Goal: Unclear: Browse casually

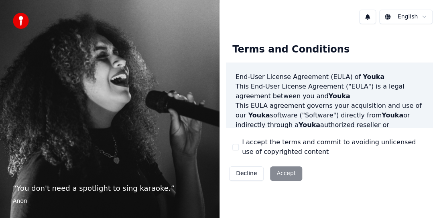
scroll to position [40, 0]
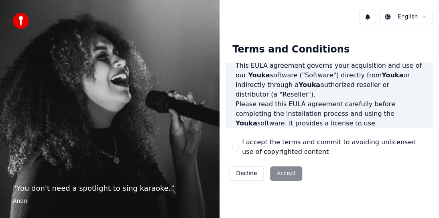
click at [279, 173] on div "Decline Accept" at bounding box center [265, 173] width 79 height 21
click at [283, 176] on div "Decline Accept" at bounding box center [265, 173] width 79 height 21
click at [414, 16] on html "“ You don't need a spotlight to sing karaoke. ” Anon English Terms and Conditio…" at bounding box center [219, 109] width 439 height 218
drag, startPoint x: 271, startPoint y: 175, endPoint x: 279, endPoint y: 171, distance: 9.0
click at [279, 171] on div "Decline Accept" at bounding box center [265, 173] width 79 height 21
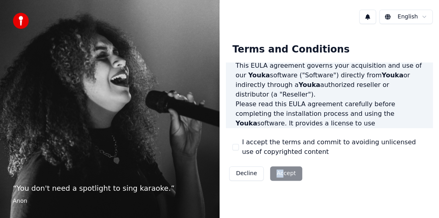
click at [279, 171] on div "Decline Accept" at bounding box center [265, 173] width 79 height 21
click at [287, 174] on div "Decline Accept" at bounding box center [265, 173] width 79 height 21
click at [289, 175] on div "Decline Accept" at bounding box center [265, 173] width 79 height 21
click at [18, 17] on img at bounding box center [21, 21] width 16 height 16
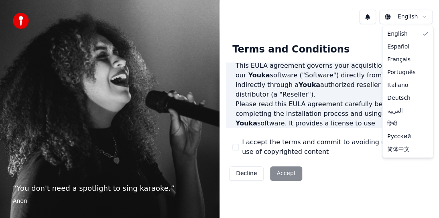
click at [424, 16] on html "“ You don't need a spotlight to sing karaoke. ” Anon English Terms and Conditio…" at bounding box center [219, 109] width 439 height 218
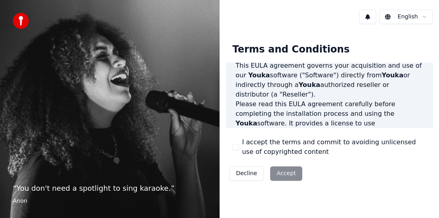
click at [372, 17] on button at bounding box center [367, 17] width 17 height 14
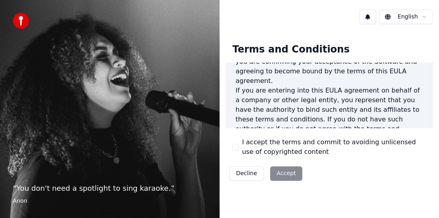
scroll to position [0, 0]
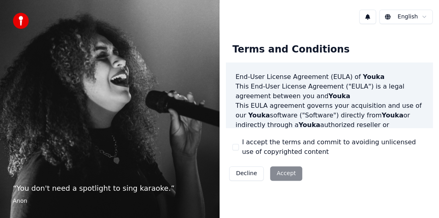
click at [419, 204] on div "English Terms and Conditions End-User License Agreement (EULA) of Youka This En…" at bounding box center [330, 109] width 220 height 218
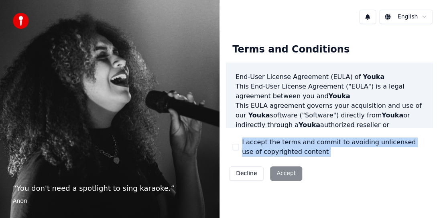
click at [419, 204] on div "English Terms and Conditions End-User License Agreement (EULA) of Youka This En…" at bounding box center [330, 109] width 220 height 218
drag, startPoint x: 356, startPoint y: 171, endPoint x: 324, endPoint y: 175, distance: 31.9
click at [355, 171] on div "Terms and Conditions End-User License Agreement (EULA) of Youka This End-User L…" at bounding box center [329, 110] width 207 height 147
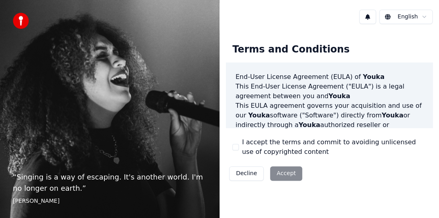
click at [272, 43] on div "Terms and Conditions" at bounding box center [291, 50] width 130 height 26
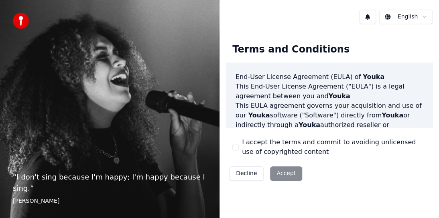
click at [258, 84] on p "This End-User License Agreement ("[PERSON_NAME]") is a legal agreement between …" at bounding box center [329, 91] width 187 height 19
click at [135, 145] on div "“ I don't sing because I'm happy; I'm happy because I sing. ” [PERSON_NAME]" at bounding box center [110, 109] width 220 height 218
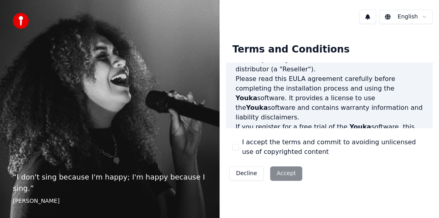
scroll to position [80, 0]
